Goal: Task Accomplishment & Management: Manage account settings

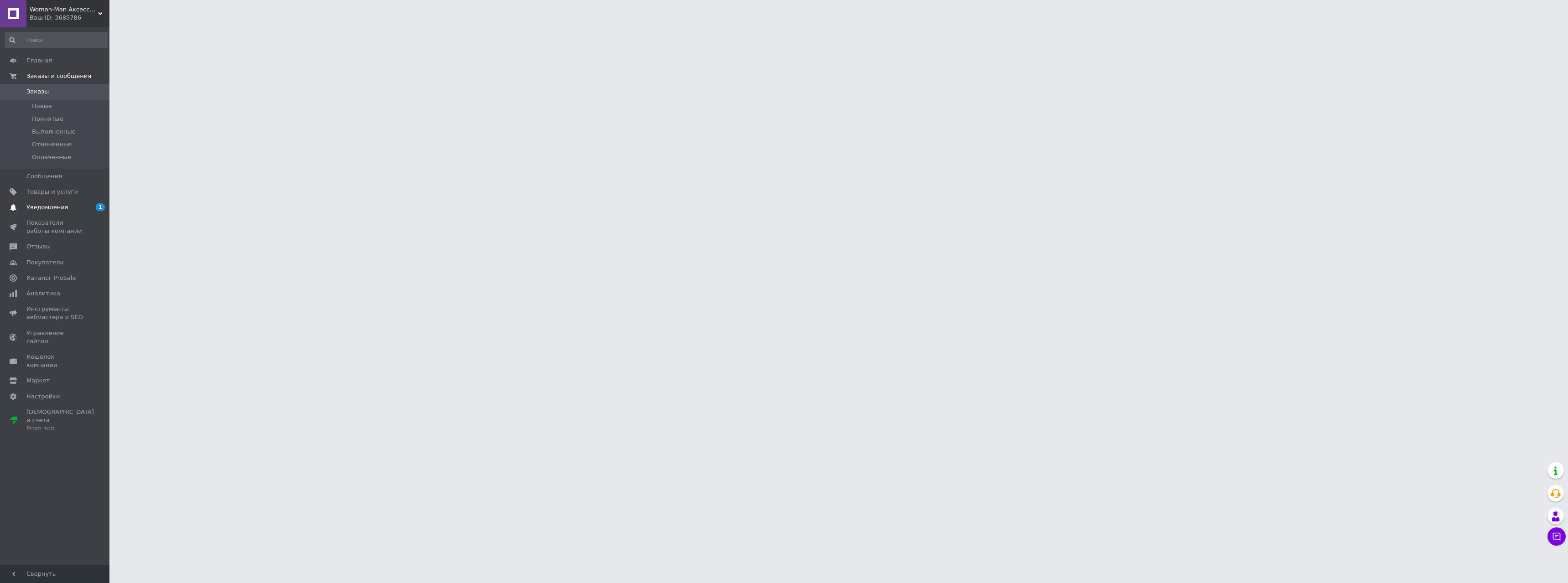
click at [59, 210] on span "Уведомления" at bounding box center [47, 207] width 41 height 8
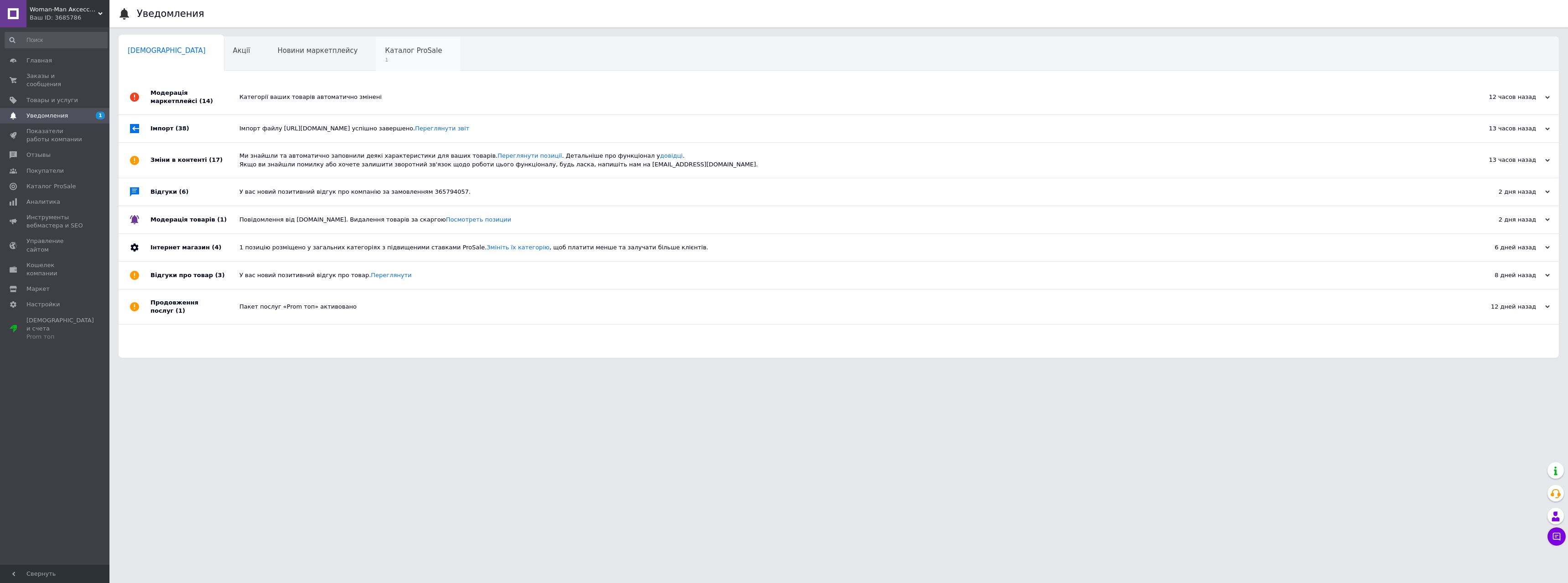
click at [385, 55] on span "Каталог ProSale" at bounding box center [413, 50] width 57 height 8
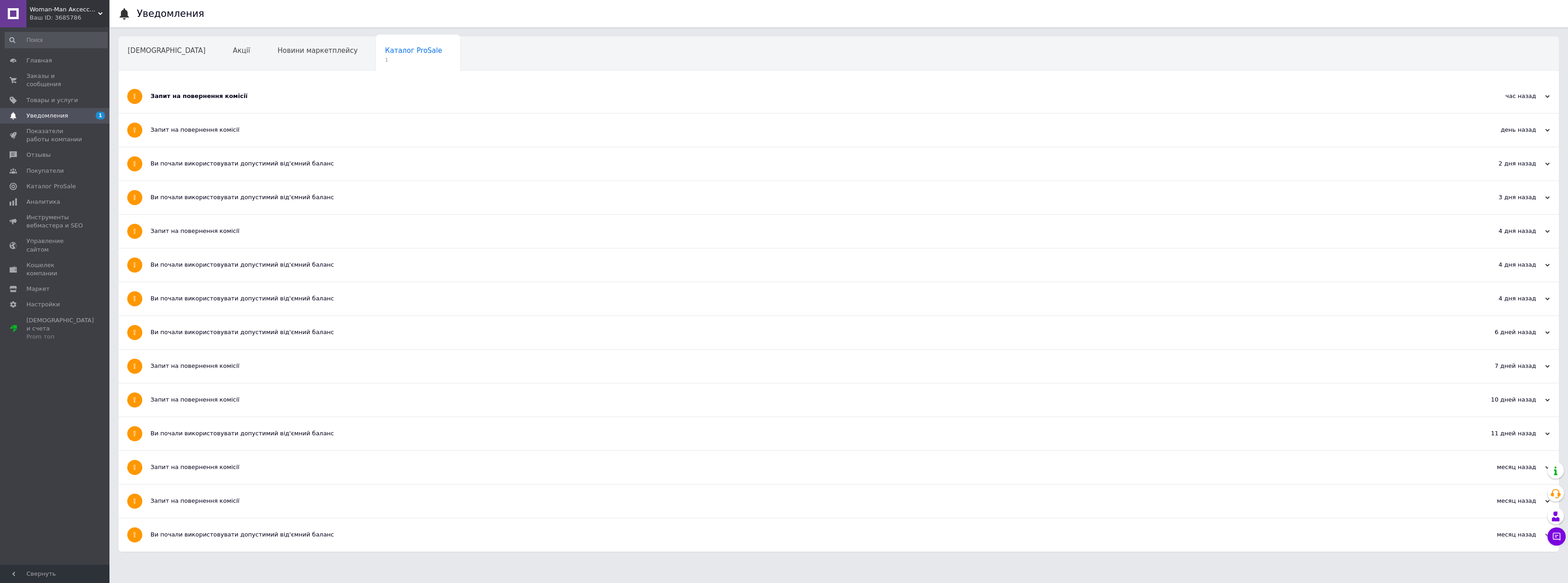
click at [193, 99] on div "Запит на повернення комісії" at bounding box center [804, 96] width 1308 height 8
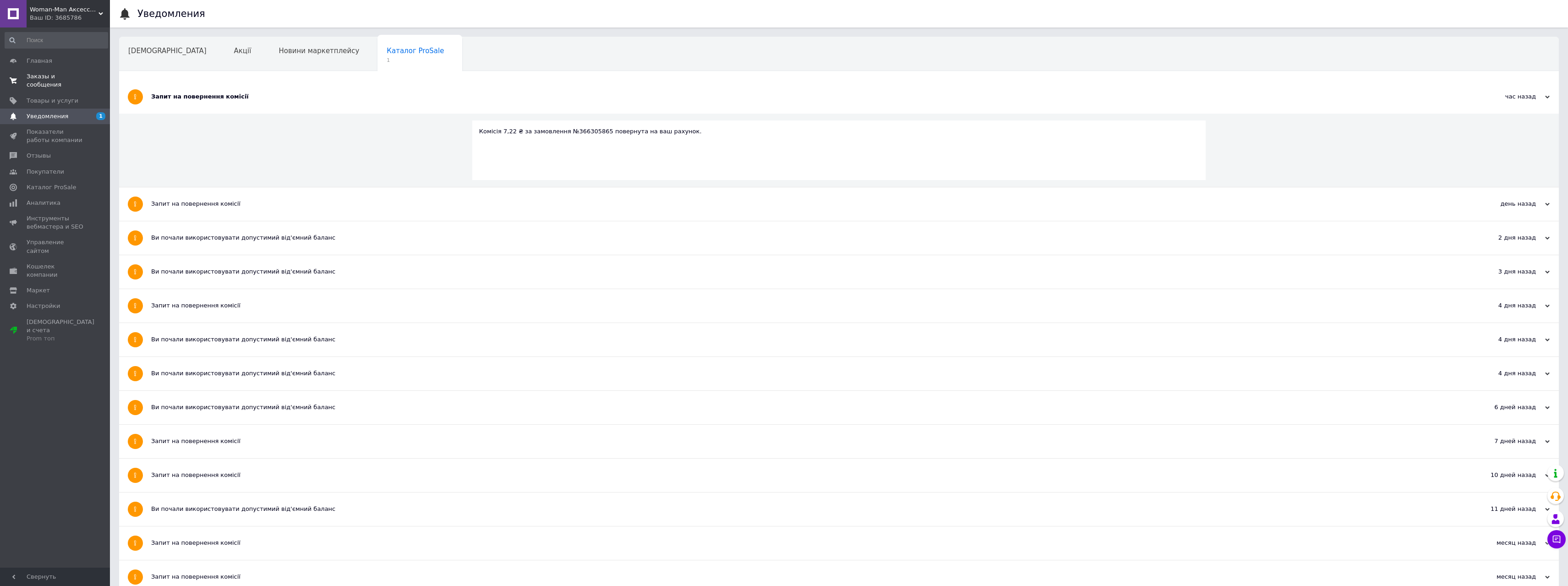
click at [65, 76] on span "Заказы и сообщения" at bounding box center [55, 80] width 58 height 16
